Goal: Task Accomplishment & Management: Use online tool/utility

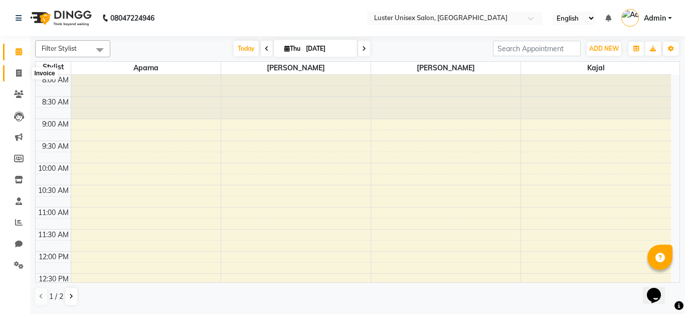
drag, startPoint x: 19, startPoint y: 72, endPoint x: 22, endPoint y: 53, distance: 19.3
click at [19, 72] on icon at bounding box center [19, 73] width 6 height 8
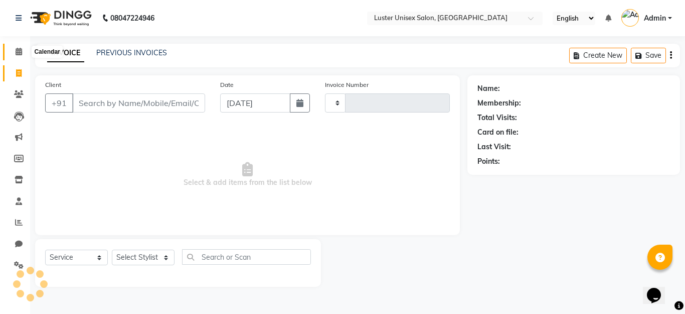
click at [14, 51] on span at bounding box center [19, 52] width 18 height 12
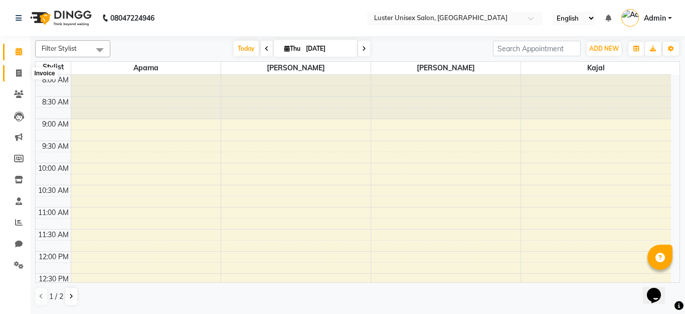
click at [16, 73] on icon at bounding box center [19, 73] width 6 height 8
select select "service"
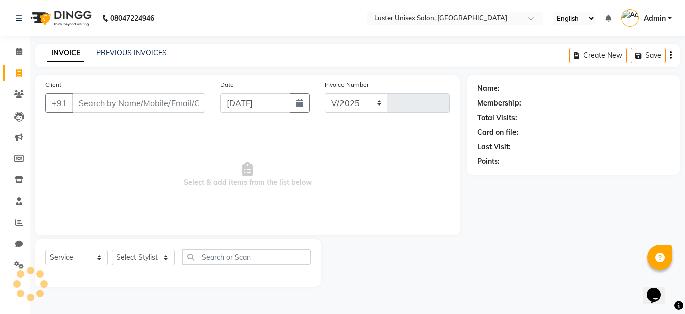
select select "7467"
type input "0505"
click at [133, 256] on select "Select Stylist [PERSON_NAME] kajal [PERSON_NAME]" at bounding box center [143, 257] width 63 height 16
drag, startPoint x: 334, startPoint y: 276, endPoint x: 376, endPoint y: 266, distance: 43.4
click at [340, 275] on div at bounding box center [394, 263] width 147 height 48
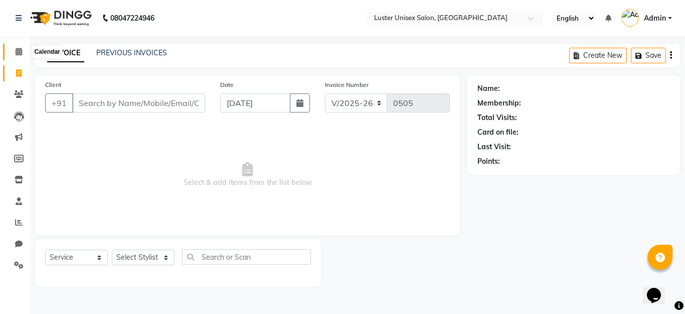
click at [19, 51] on icon at bounding box center [19, 52] width 7 height 8
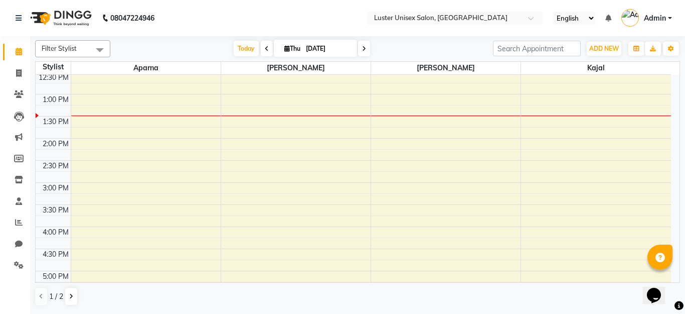
scroll to position [201, 0]
